Goal: Task Accomplishment & Management: Manage account settings

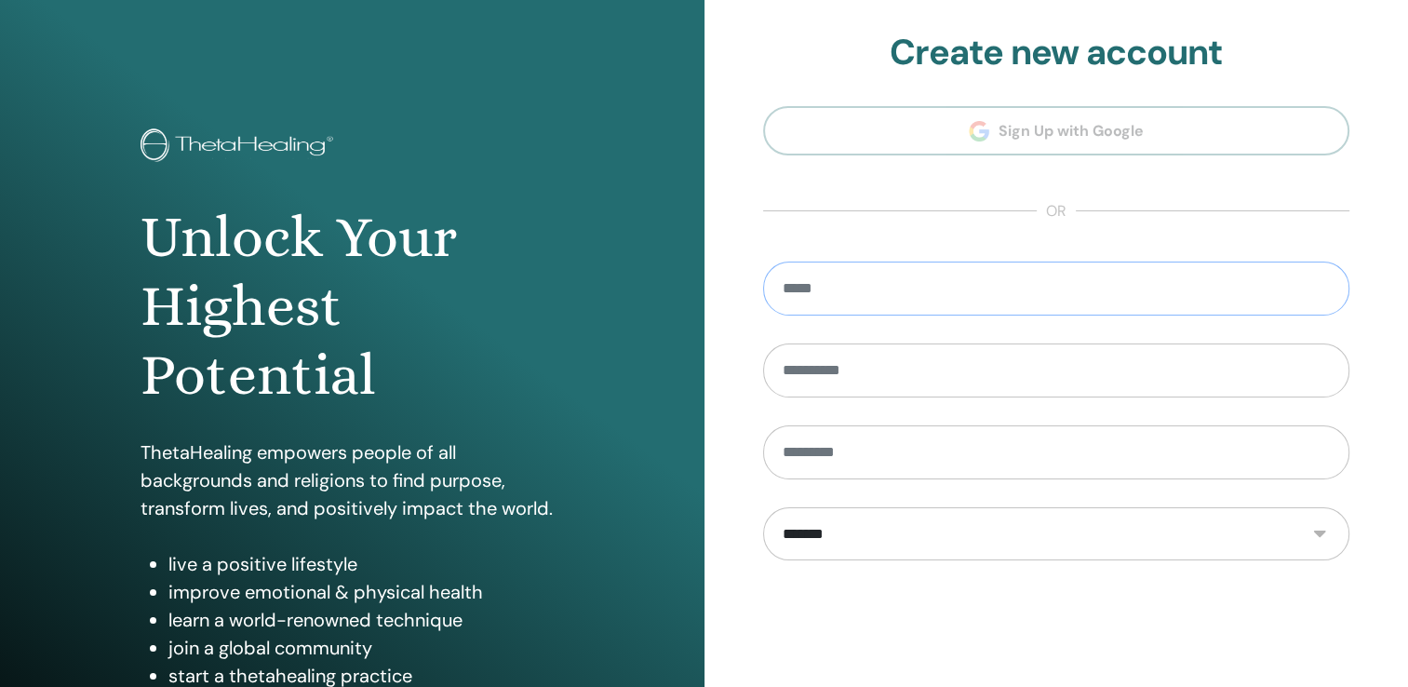
click at [829, 285] on input "email" at bounding box center [1056, 288] width 587 height 54
click at [949, 206] on section "**********" at bounding box center [1056, 421] width 587 height 778
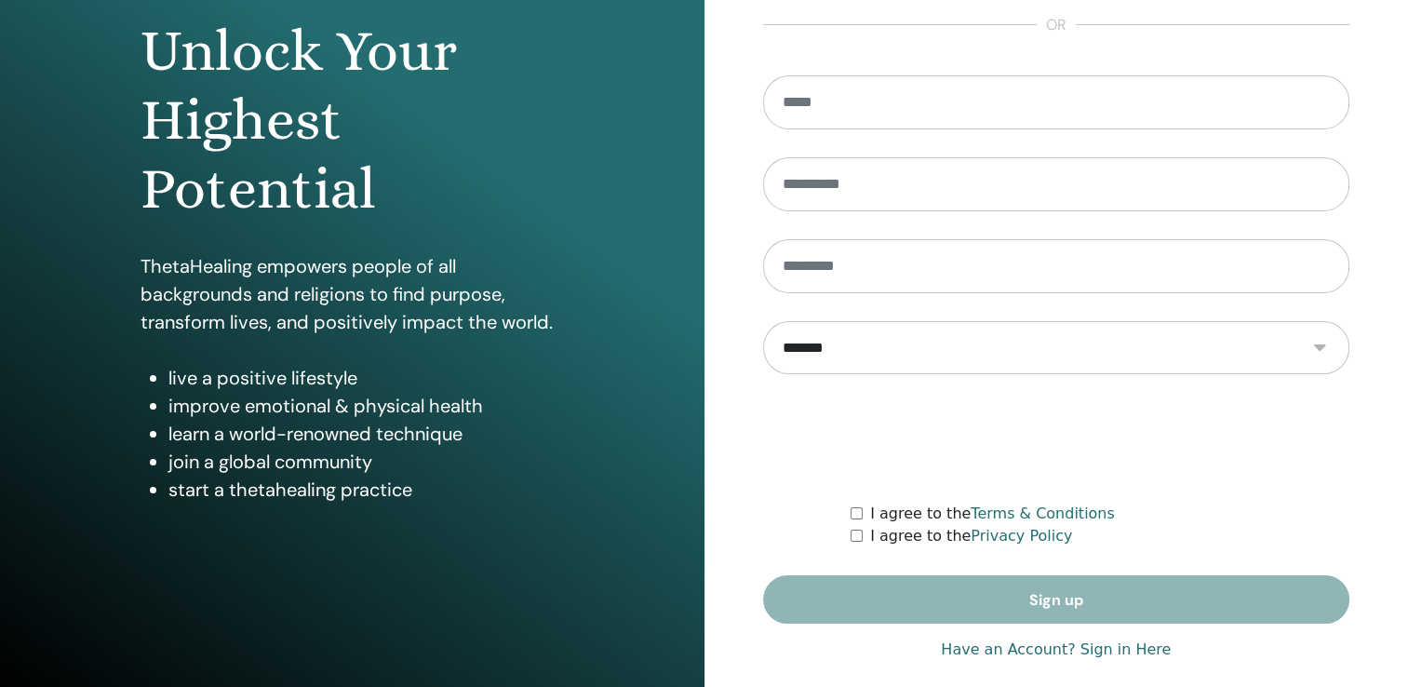
click at [1103, 650] on link "Have an Account? Sign in Here" at bounding box center [1056, 649] width 230 height 22
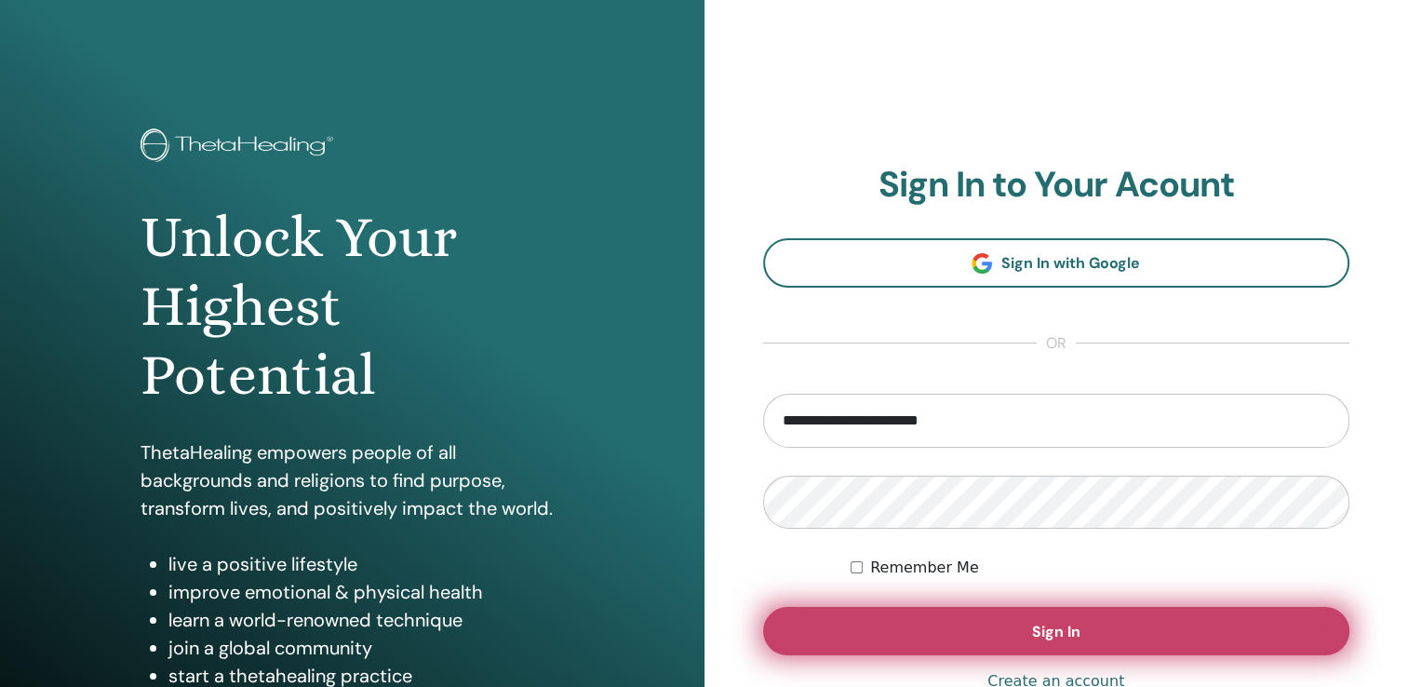
click at [1092, 637] on button "Sign In" at bounding box center [1056, 631] width 587 height 48
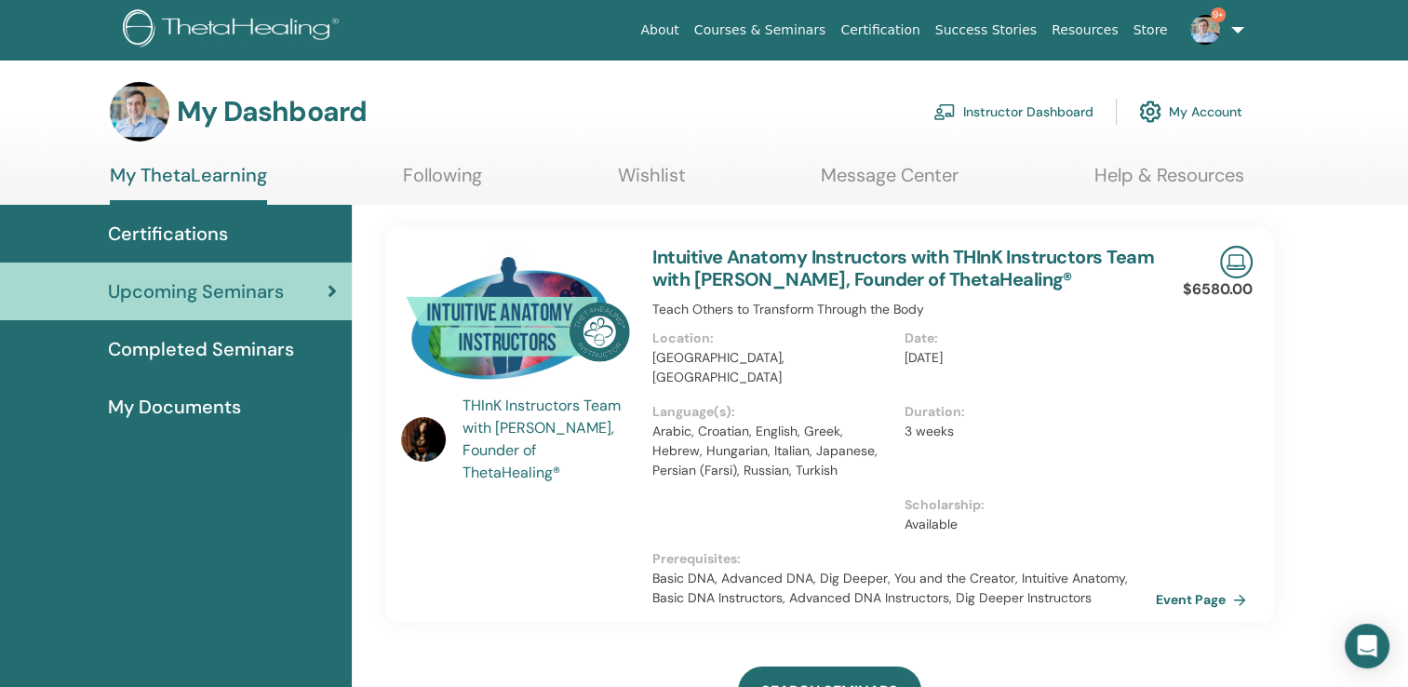
click at [1040, 106] on link "Instructor Dashboard" at bounding box center [1013, 111] width 160 height 41
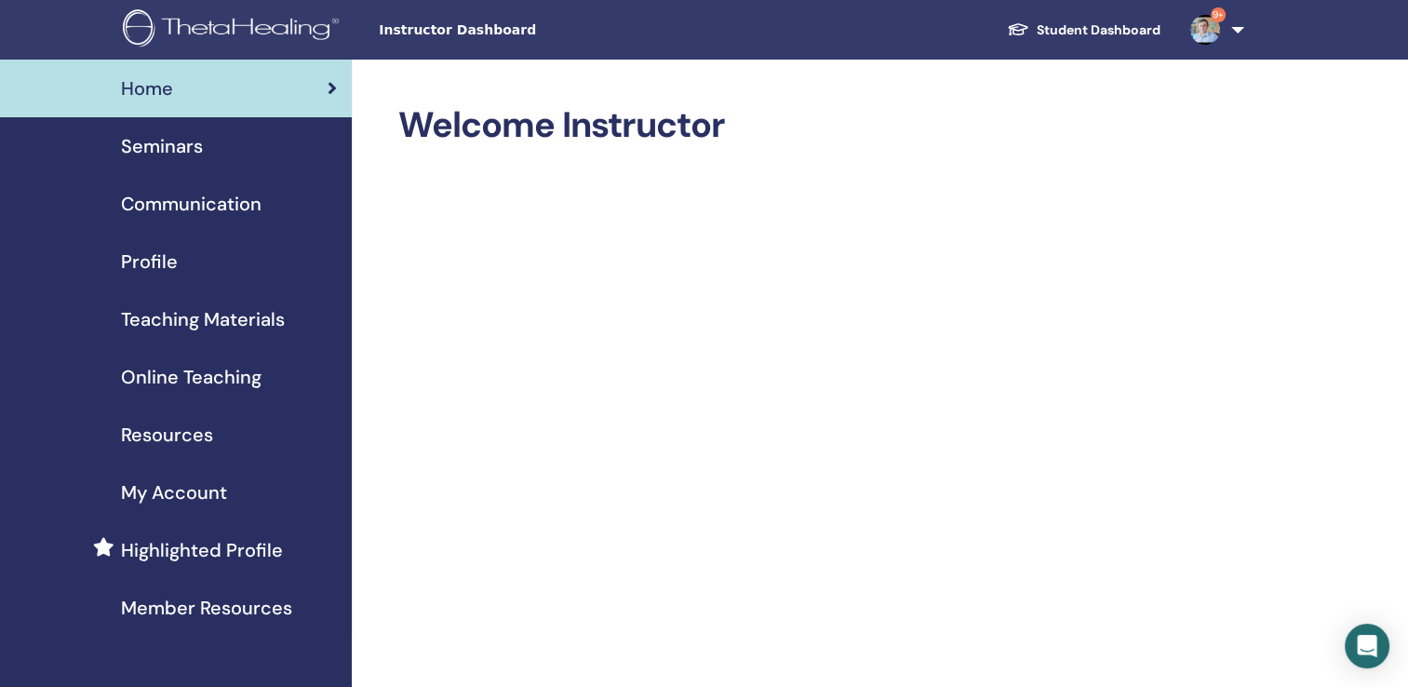
click at [165, 143] on span "Seminars" at bounding box center [162, 146] width 82 height 28
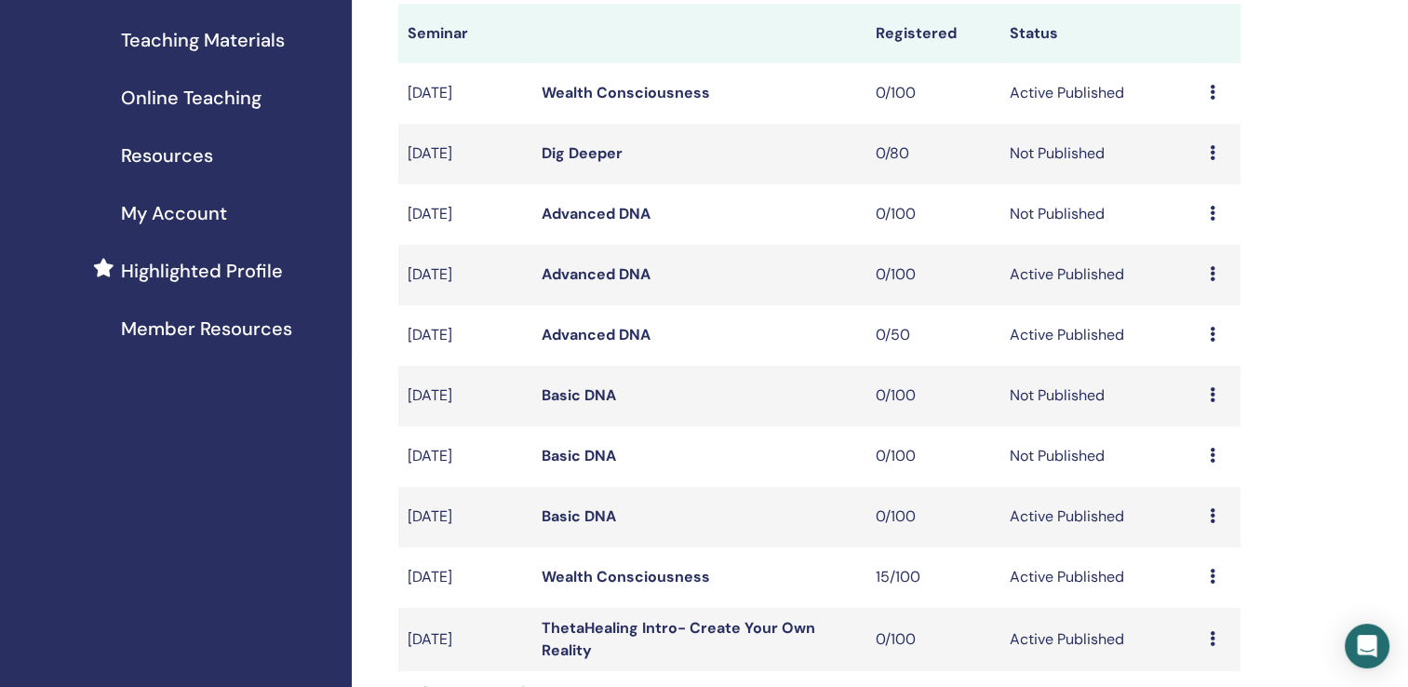
scroll to position [372, 0]
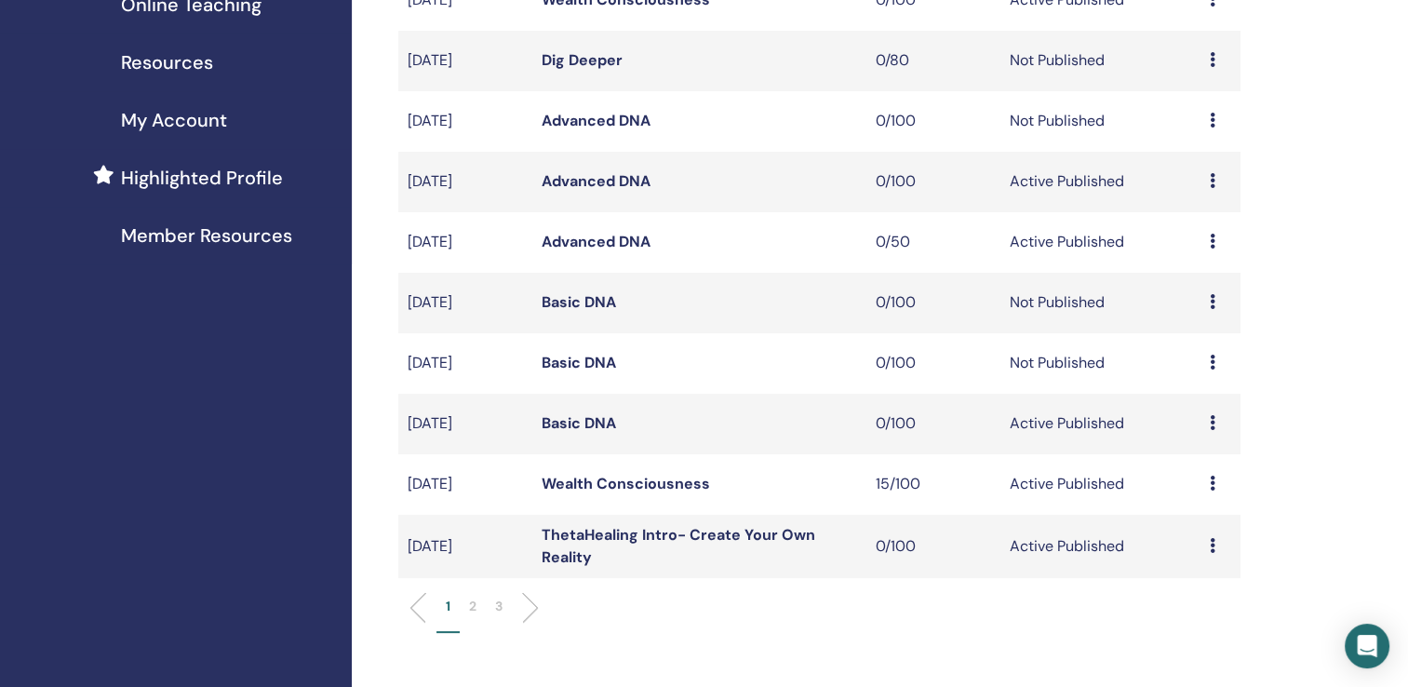
click at [471, 610] on p "2" at bounding box center [472, 606] width 7 height 20
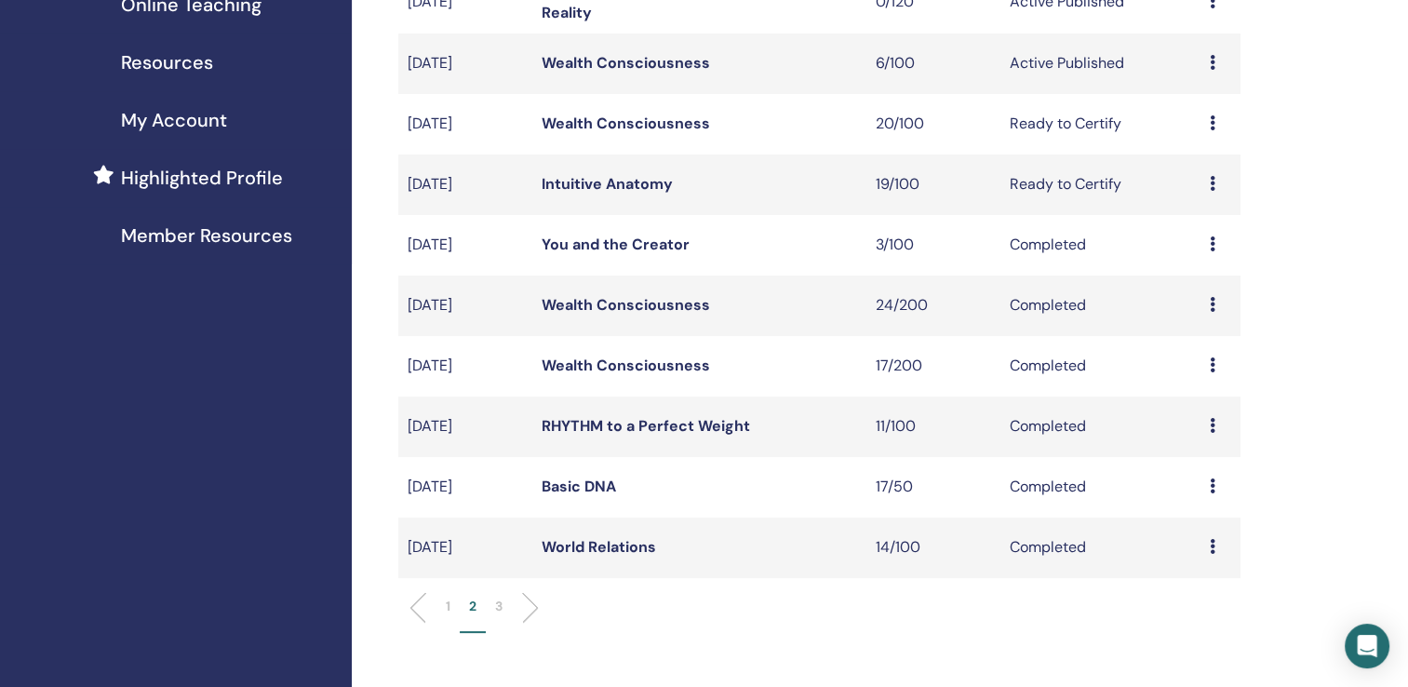
scroll to position [93, 0]
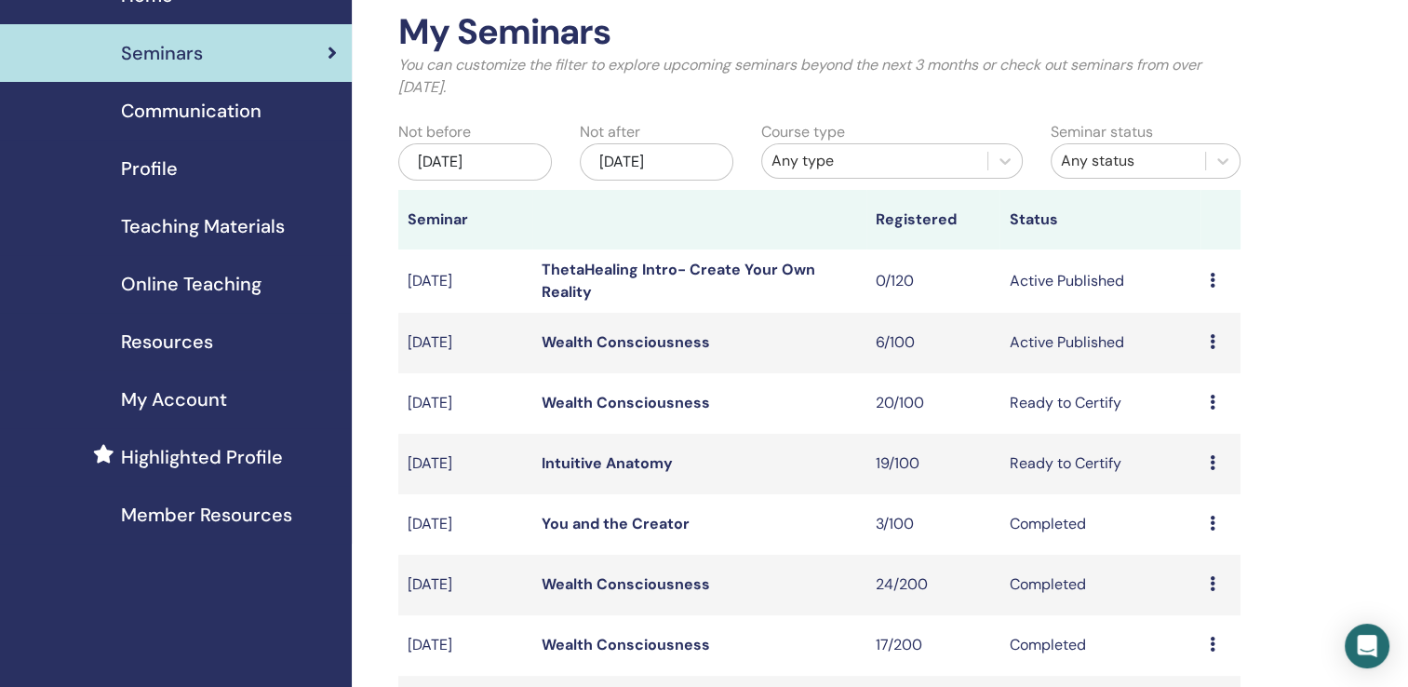
click at [607, 402] on link "Wealth Consciousness" at bounding box center [626, 403] width 168 height 20
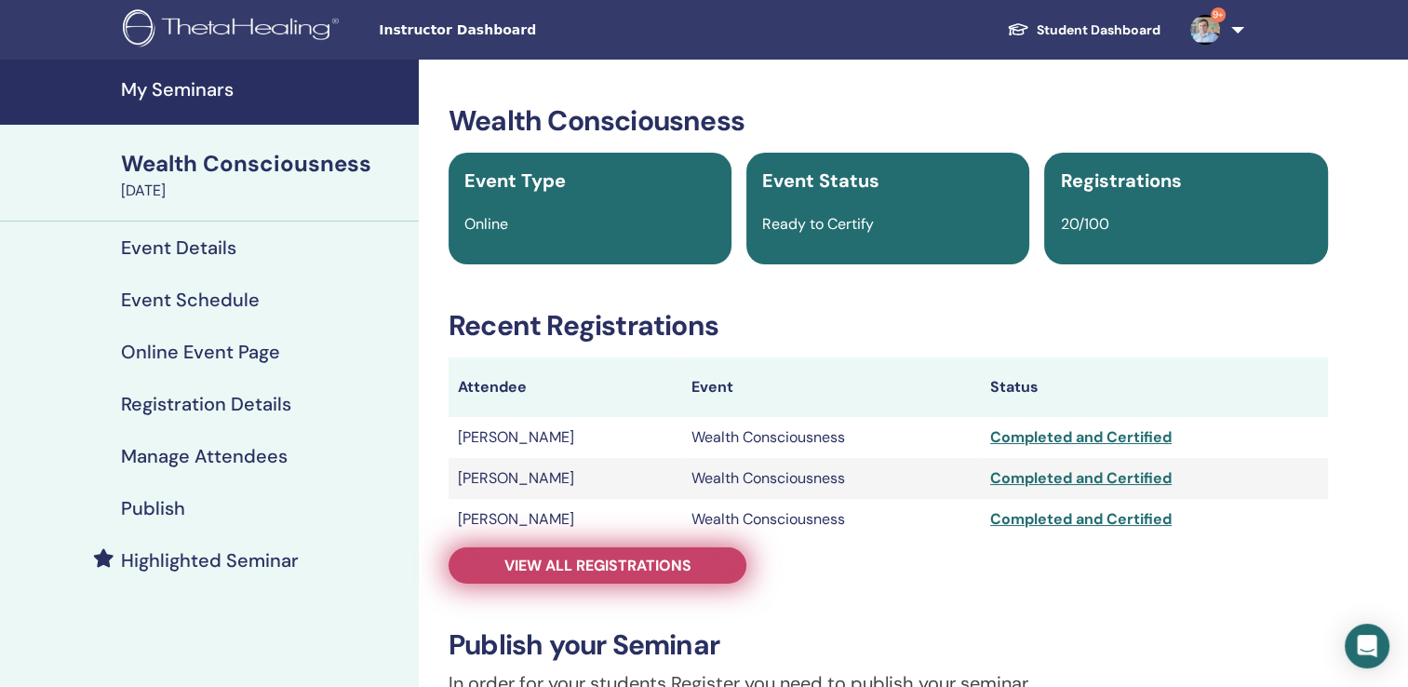
click at [664, 570] on span "View all registrations" at bounding box center [597, 566] width 187 height 20
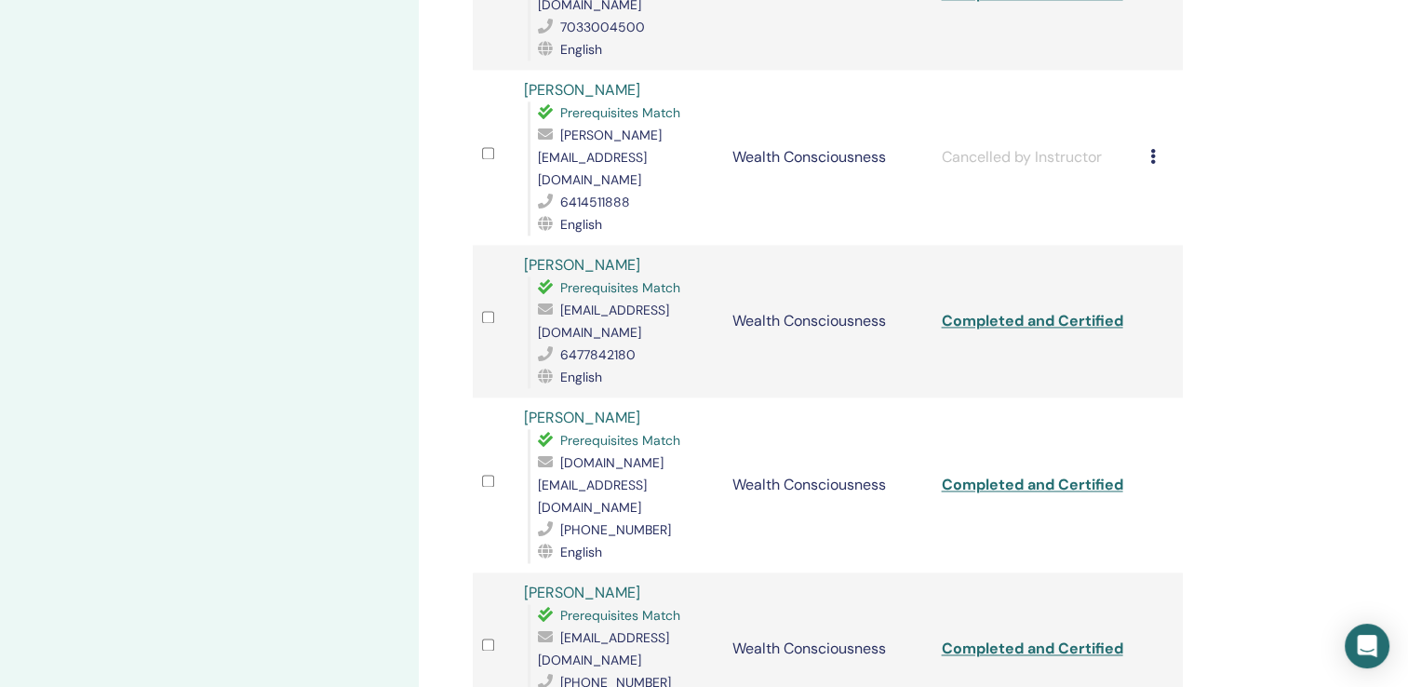
scroll to position [2513, 0]
